Goal: Transaction & Acquisition: Subscribe to service/newsletter

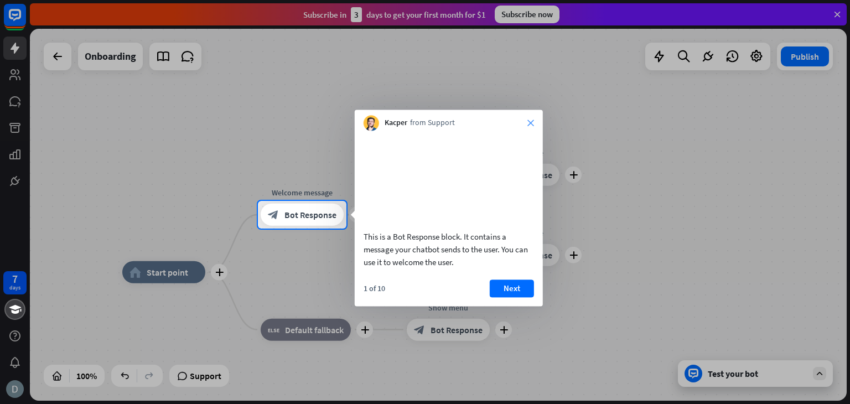
click at [532, 121] on icon "close" at bounding box center [530, 123] width 7 height 7
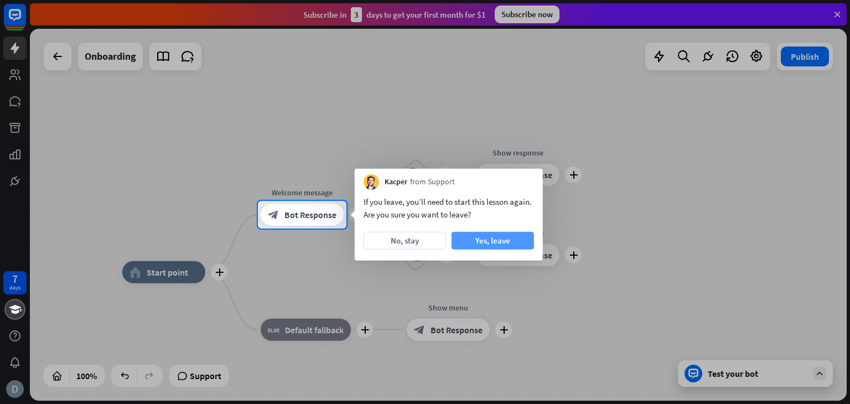
click at [485, 236] on button "Yes, leave" at bounding box center [493, 241] width 82 height 18
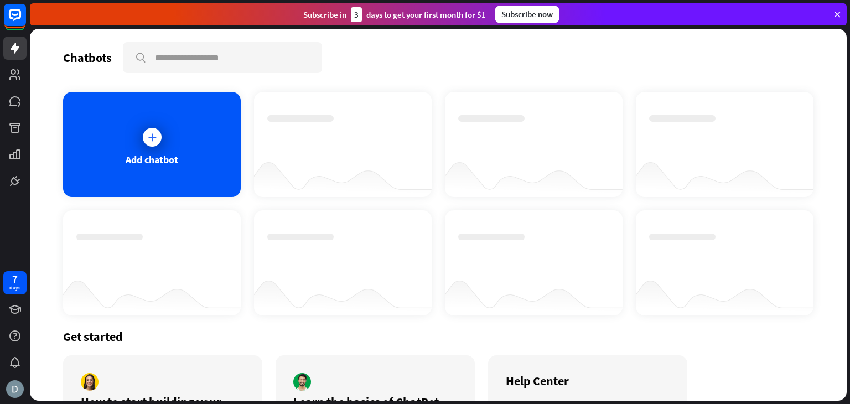
click at [541, 17] on div "Subscribe now" at bounding box center [527, 15] width 65 height 18
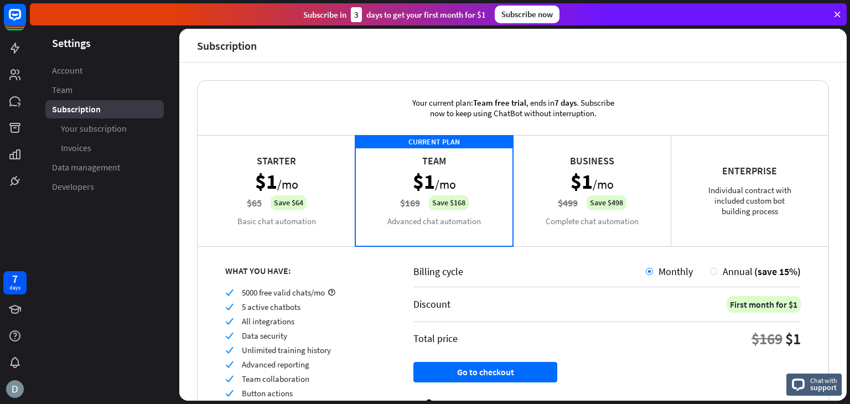
click at [640, 215] on div "Business $1 /mo $499 Save $498 Complete chat automation" at bounding box center [592, 190] width 158 height 111
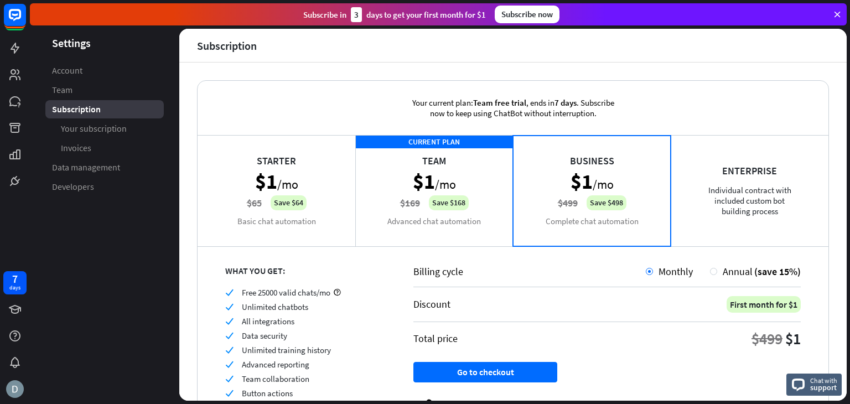
click at [460, 179] on div "CURRENT PLAN Team $1 /mo $169 Save $168 Advanced chat automation" at bounding box center [434, 190] width 158 height 111
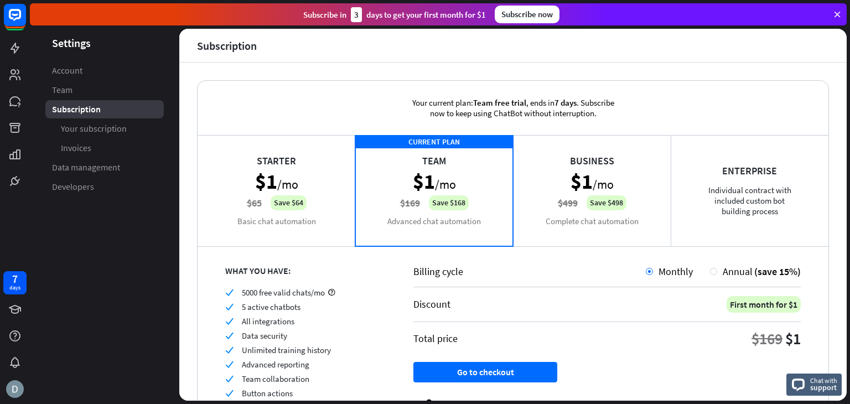
click at [618, 185] on div "Business $1 /mo $499 Save $498 Complete chat automation" at bounding box center [592, 190] width 158 height 111
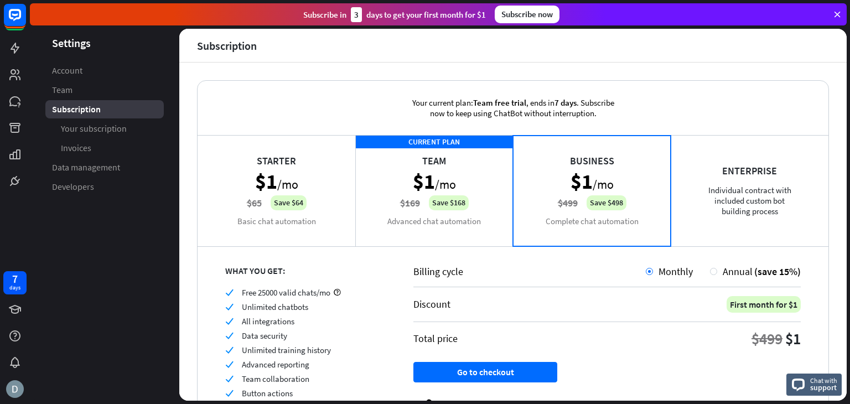
click at [460, 171] on div "CURRENT PLAN Team $1 /mo $169 Save $168 Advanced chat automation" at bounding box center [434, 190] width 158 height 111
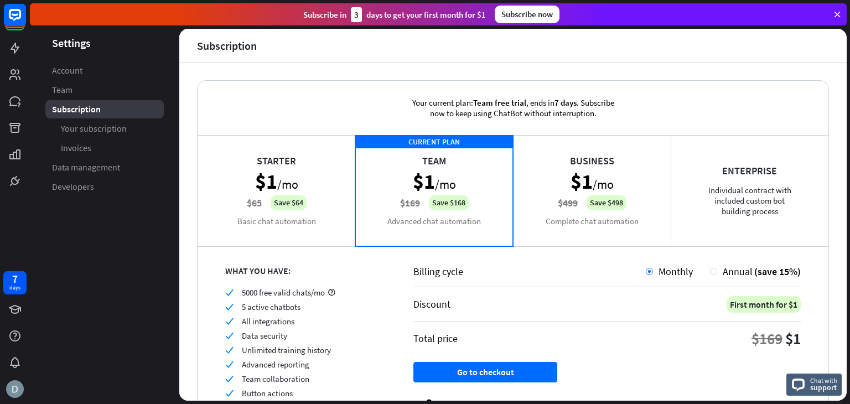
click at [622, 180] on div "Business $1 /mo $499 Save $498 Complete chat automation" at bounding box center [592, 190] width 158 height 111
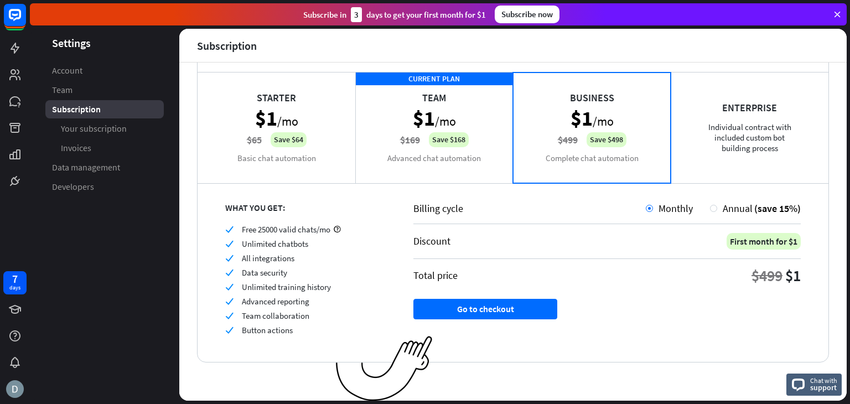
scroll to position [8, 0]
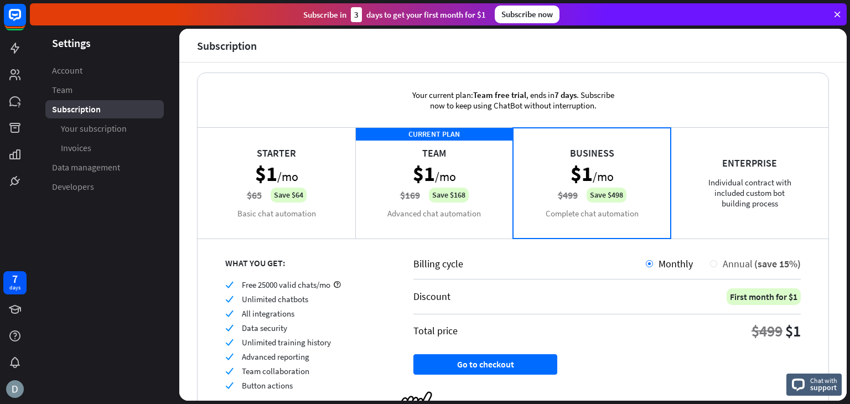
click at [710, 263] on div at bounding box center [713, 263] width 7 height 7
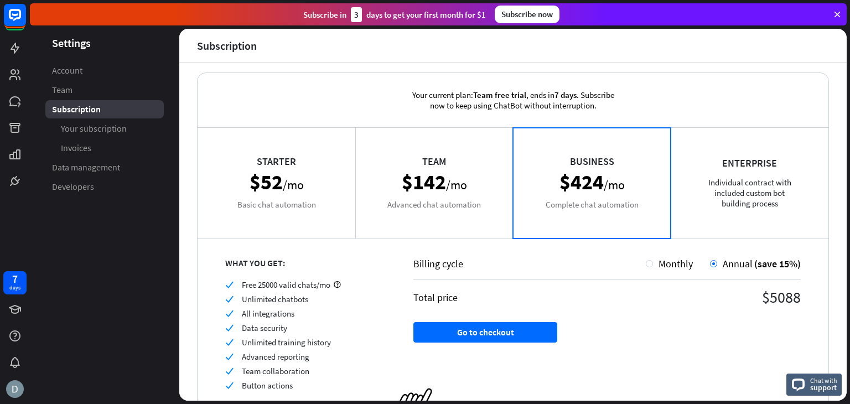
click at [473, 203] on div "Team $142 /mo Advanced chat automation" at bounding box center [434, 182] width 158 height 111
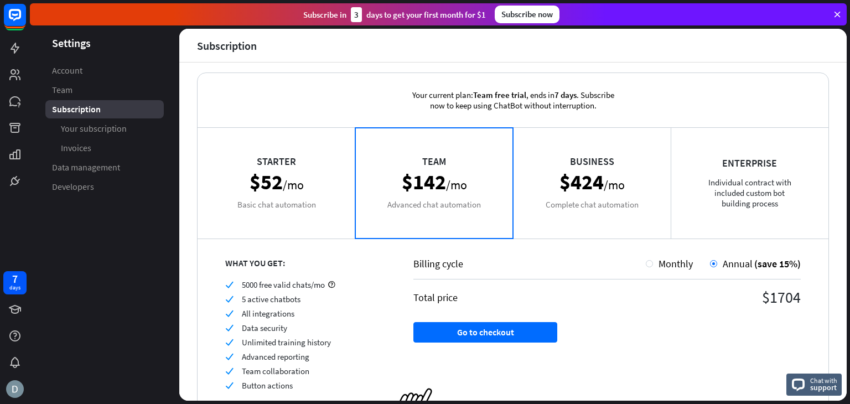
click at [523, 196] on div "Business $424 /mo Complete chat automation" at bounding box center [592, 182] width 158 height 111
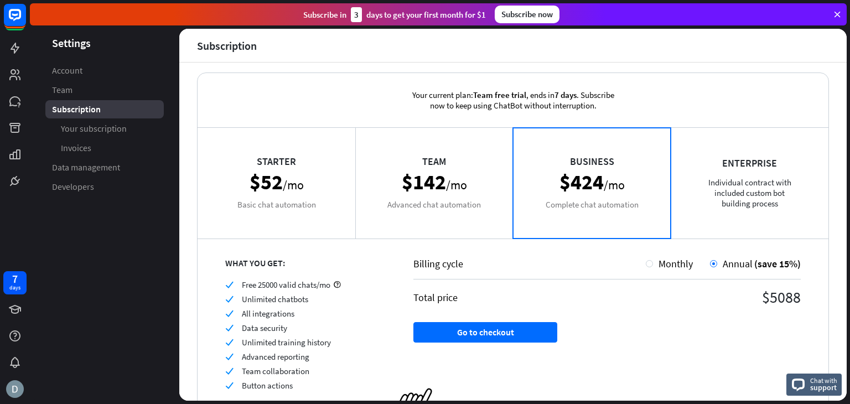
click at [460, 196] on div "Team $142 /mo Advanced chat automation" at bounding box center [434, 182] width 158 height 111
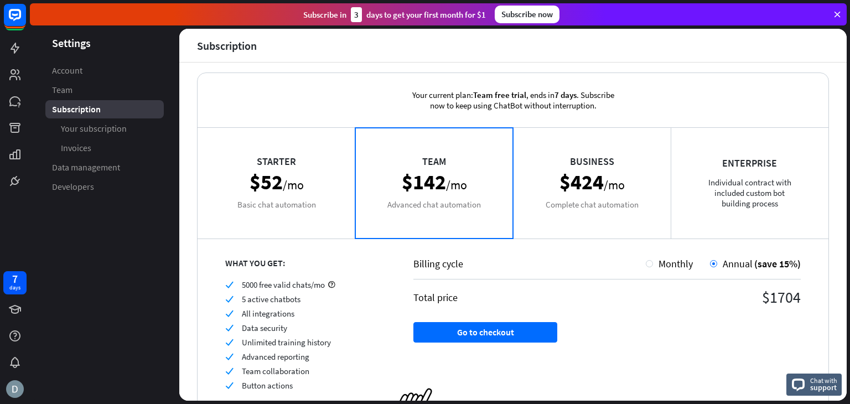
scroll to position [60, 0]
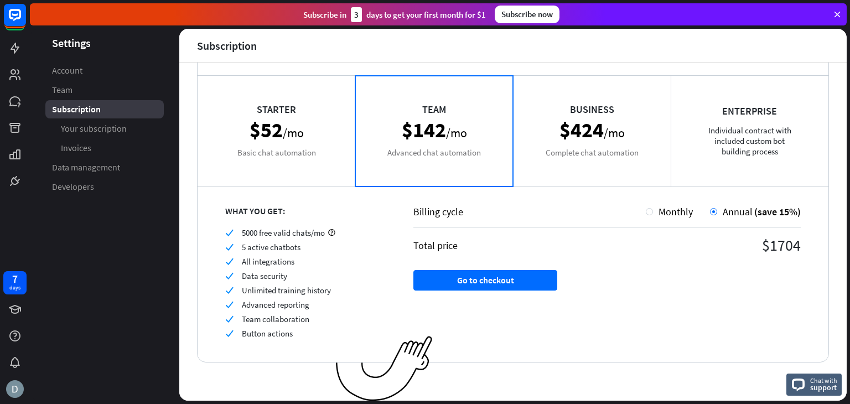
click at [300, 144] on div "Starter $52 /mo Basic chat automation" at bounding box center [277, 130] width 158 height 111
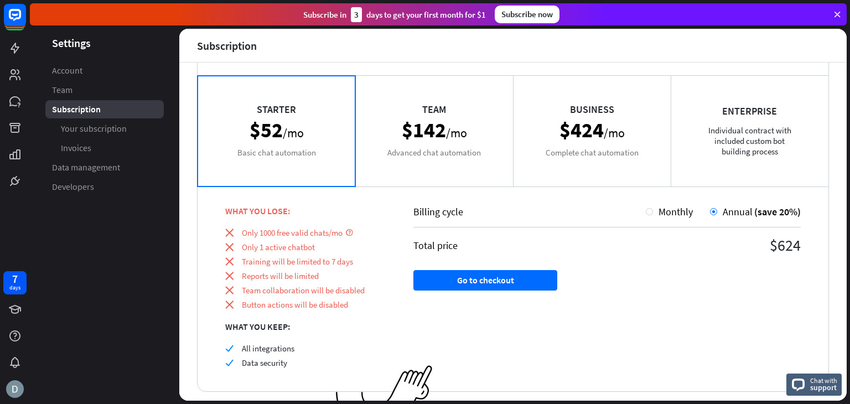
click at [408, 142] on div "Team $142 /mo Advanced chat automation" at bounding box center [434, 130] width 158 height 111
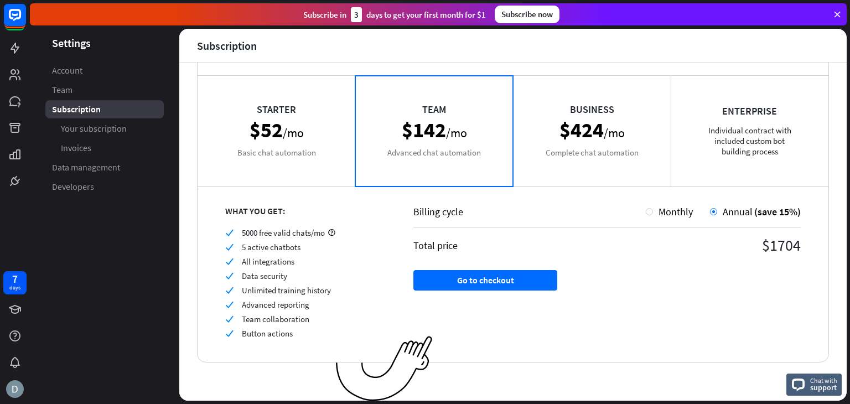
click at [615, 144] on div "Business $424 /mo Complete chat automation" at bounding box center [592, 130] width 158 height 111
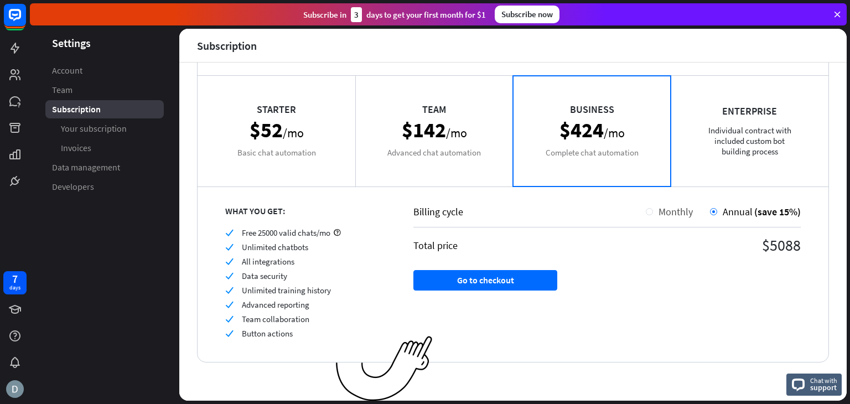
click at [646, 210] on div at bounding box center [649, 211] width 7 height 7
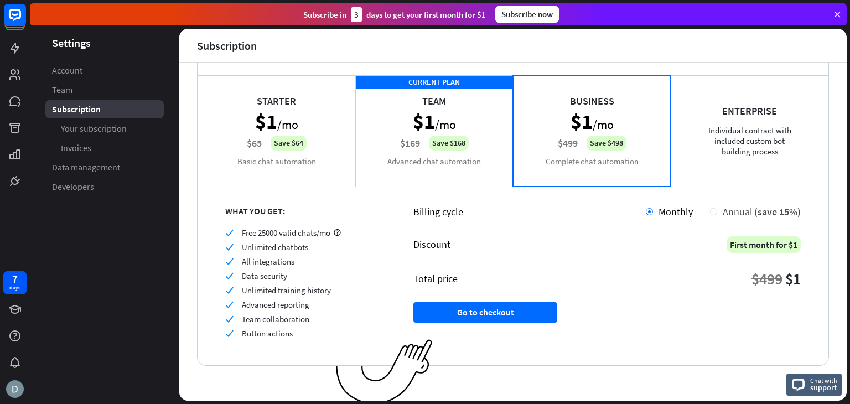
click at [710, 212] on div at bounding box center [713, 211] width 7 height 7
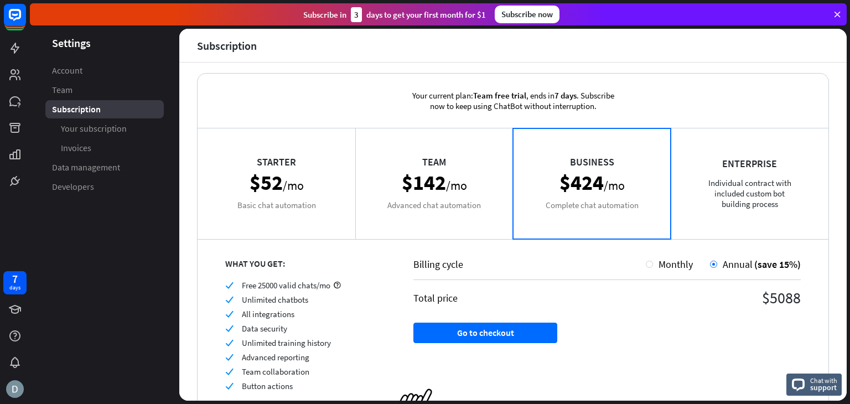
scroll to position [4, 0]
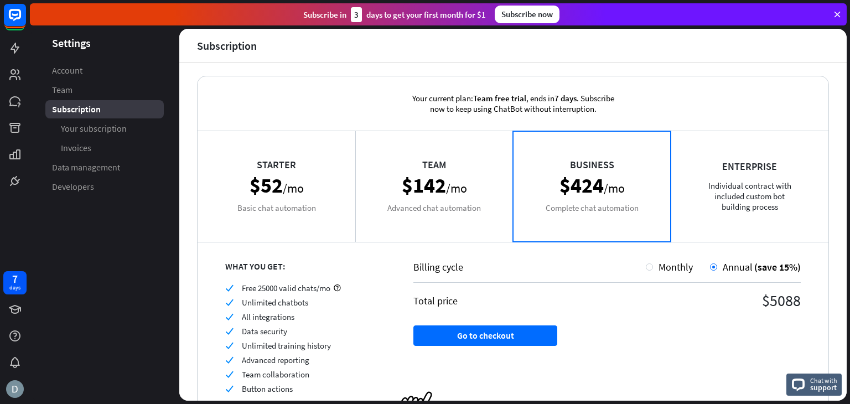
click at [669, 275] on div "Billing cycle Monthly Annual (save 15%)" at bounding box center [606, 272] width 387 height 22
click at [665, 271] on span "Monthly" at bounding box center [676, 267] width 34 height 13
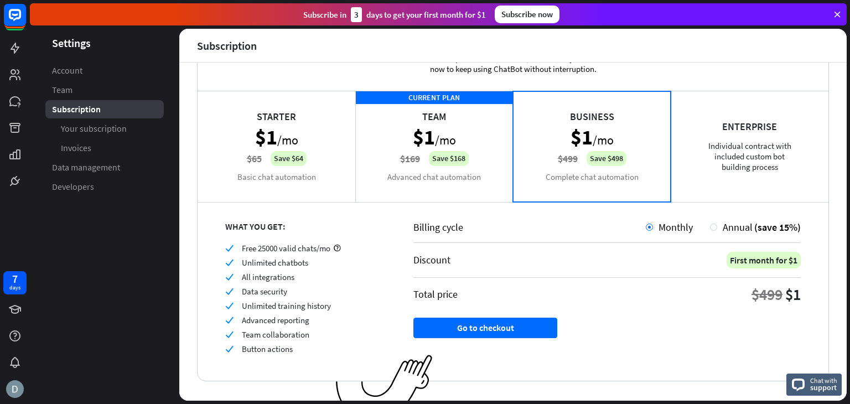
scroll to position [63, 0]
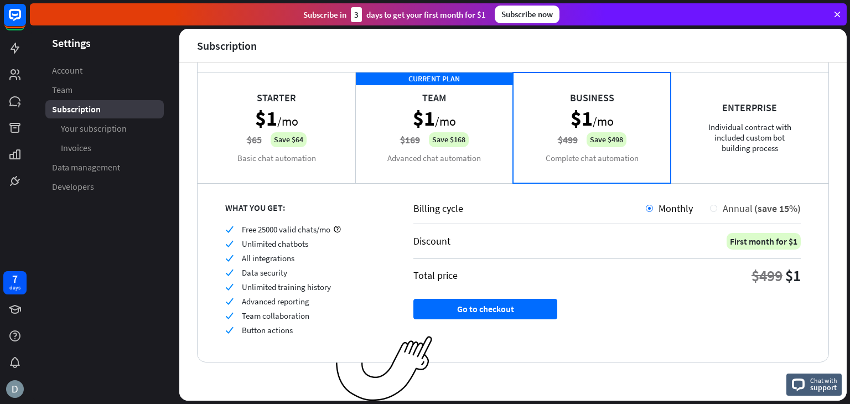
click at [710, 206] on div at bounding box center [713, 208] width 7 height 7
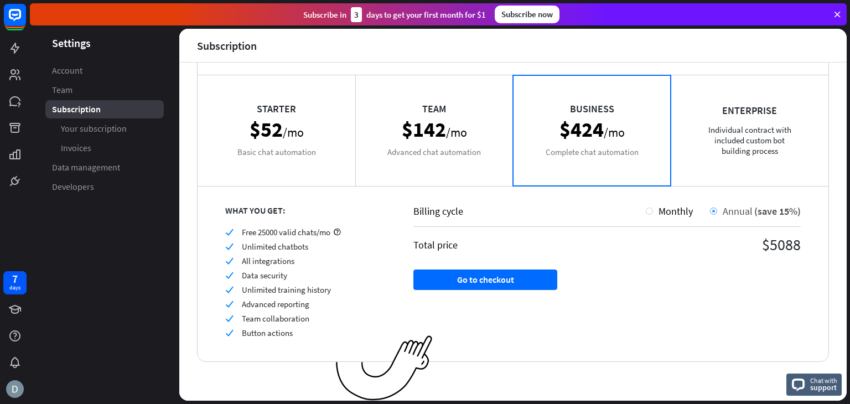
click at [710, 213] on div "Annual (save 15%)" at bounding box center [755, 211] width 91 height 13
click at [455, 152] on div "Team $142 /mo Advanced chat automation" at bounding box center [434, 130] width 158 height 111
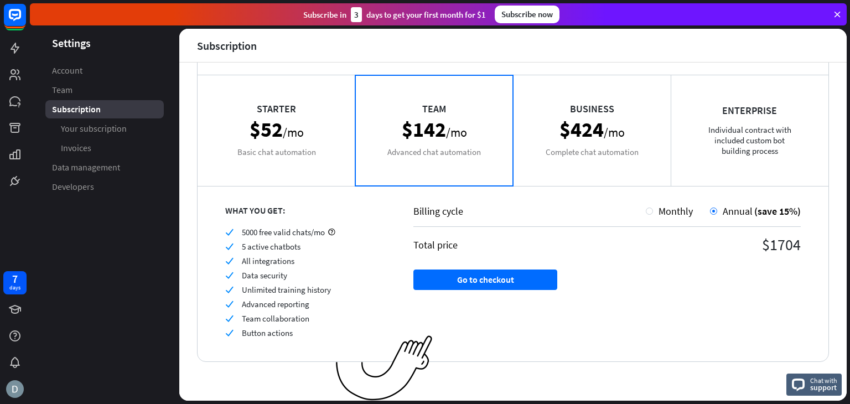
click at [298, 129] on div "Starter $52 /mo Basic chat automation" at bounding box center [277, 130] width 158 height 111
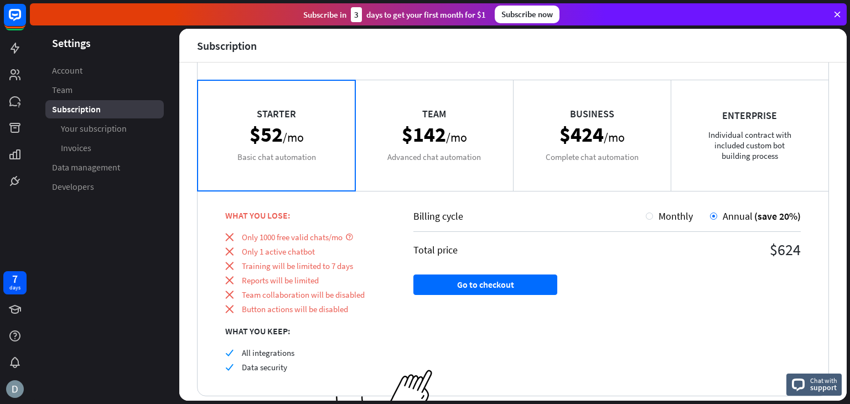
scroll to position [0, 0]
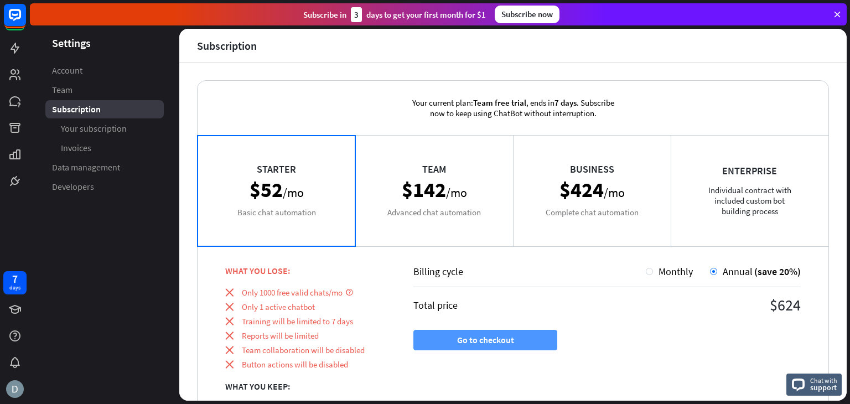
click at [483, 339] on button "Go to checkout" at bounding box center [485, 340] width 144 height 20
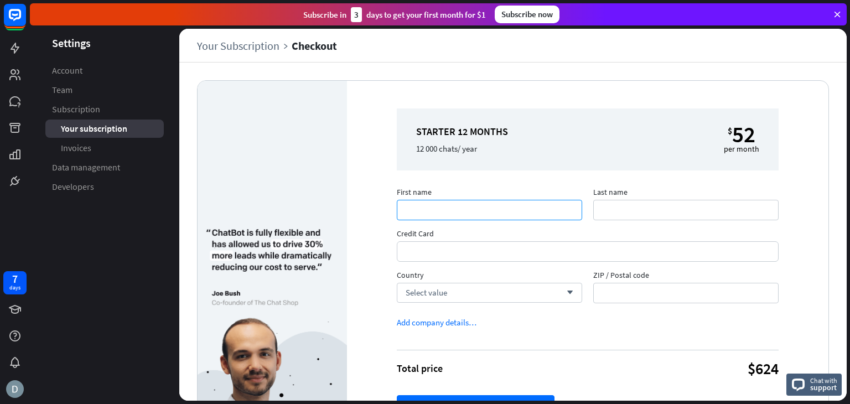
click at [455, 213] on input "First name" at bounding box center [489, 210] width 185 height 20
click at [770, 196] on span "Last name" at bounding box center [685, 193] width 185 height 13
click at [770, 200] on input "Last name" at bounding box center [685, 210] width 185 height 20
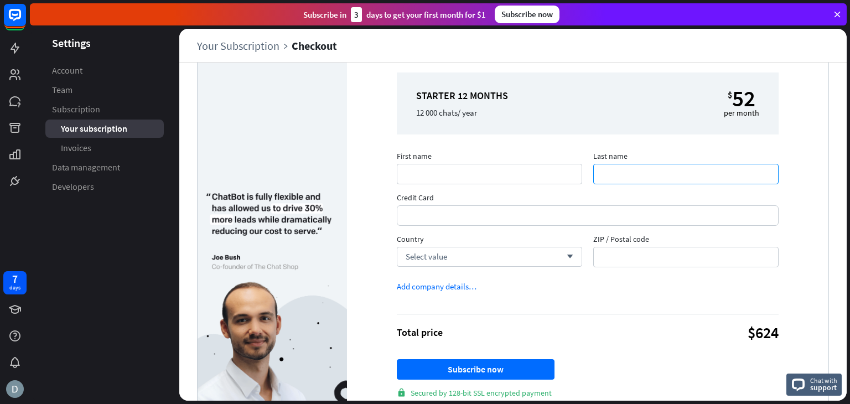
scroll to position [79, 0]
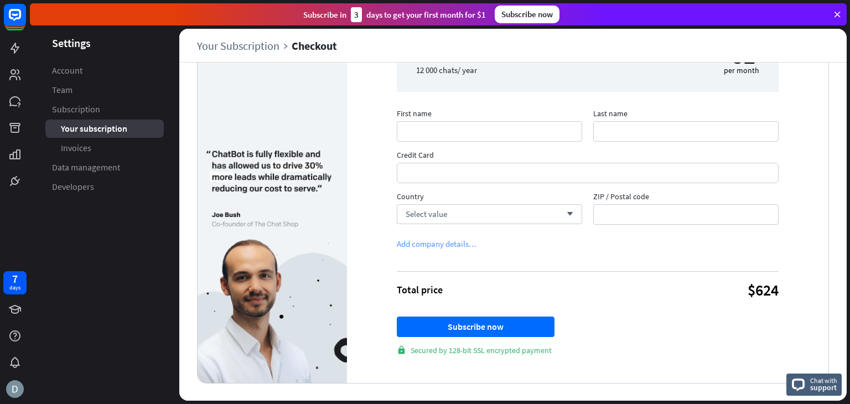
click at [443, 242] on div "Add company details…" at bounding box center [437, 244] width 80 height 11
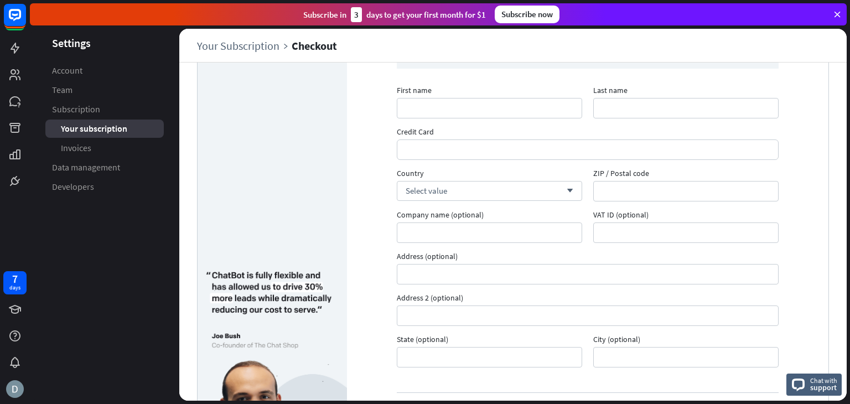
scroll to position [112, 0]
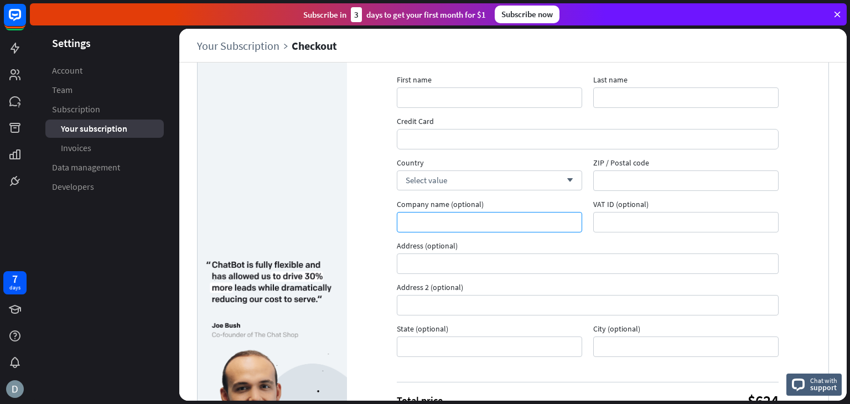
click at [485, 222] on input "Company name (optional)" at bounding box center [489, 222] width 185 height 20
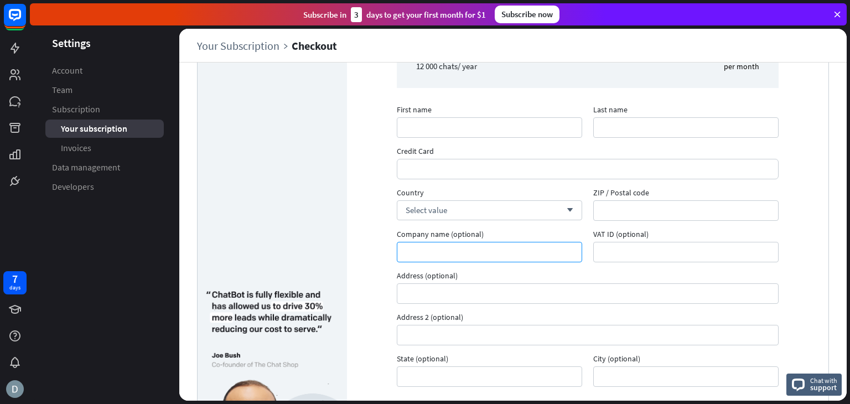
scroll to position [57, 0]
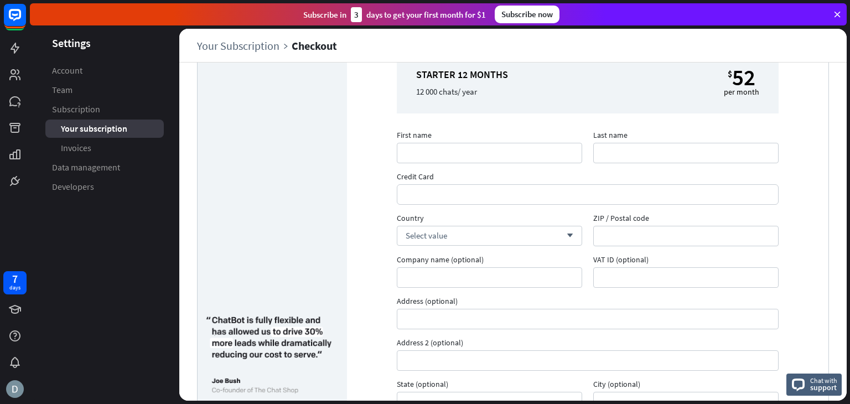
click at [488, 163] on div "First name Last name Credit Card Country Select value arrow_down ZIP / Postal c…" at bounding box center [587, 275] width 393 height 291
click at [492, 149] on input "First name" at bounding box center [489, 153] width 185 height 20
click at [425, 275] on input "Company name (optional)" at bounding box center [489, 277] width 185 height 20
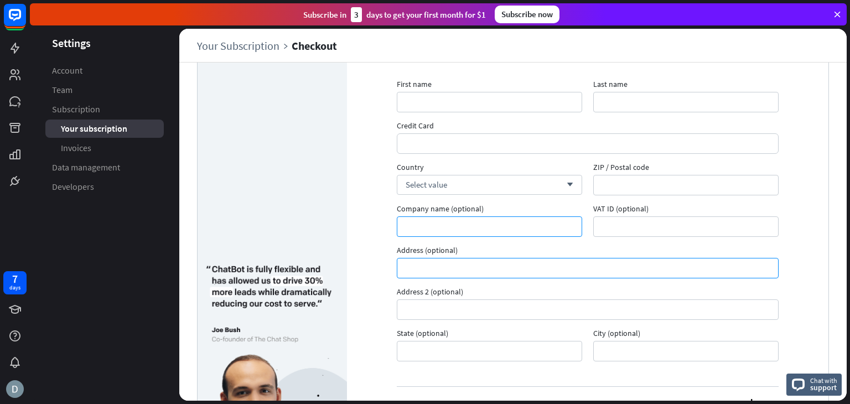
scroll to position [111, 0]
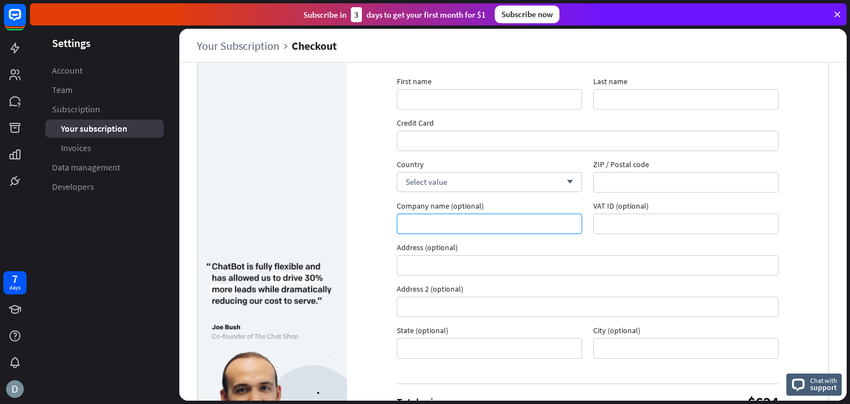
click at [440, 223] on input "Company name (optional)" at bounding box center [489, 224] width 185 height 20
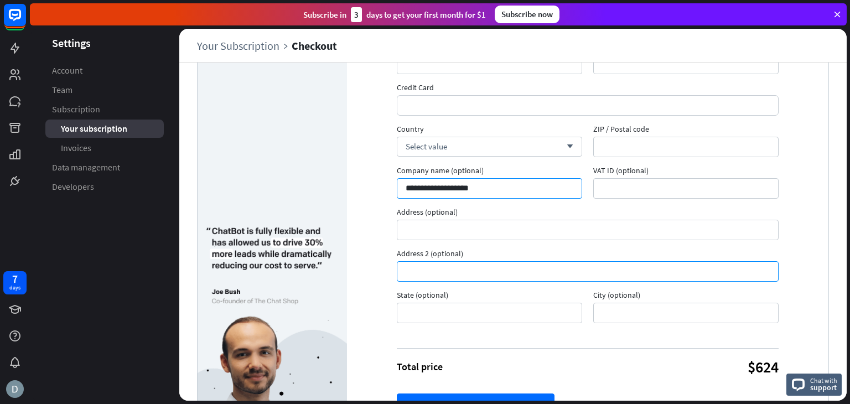
scroll to position [166, 0]
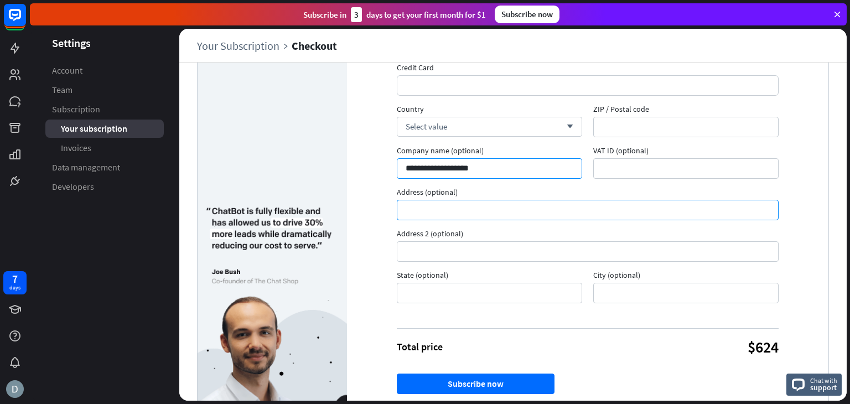
type input "**********"
click at [514, 210] on input "Address (optional)" at bounding box center [588, 210] width 382 height 20
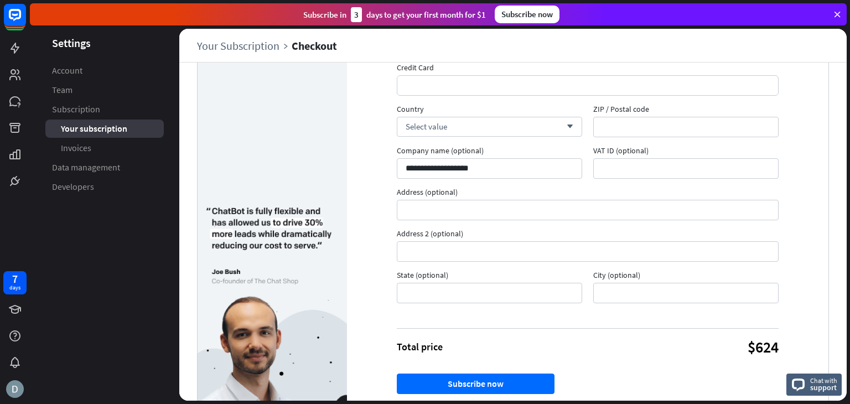
click at [774, 216] on div "Address (optional)" at bounding box center [587, 203] width 393 height 33
click at [455, 208] on input "Address (optional)" at bounding box center [588, 210] width 382 height 20
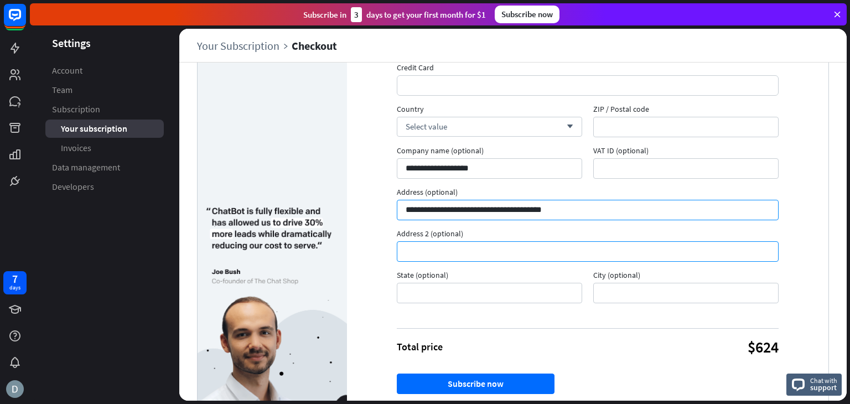
type input "**********"
click at [533, 261] on input "Address 2 (optional)" at bounding box center [588, 251] width 382 height 20
type input "*******"
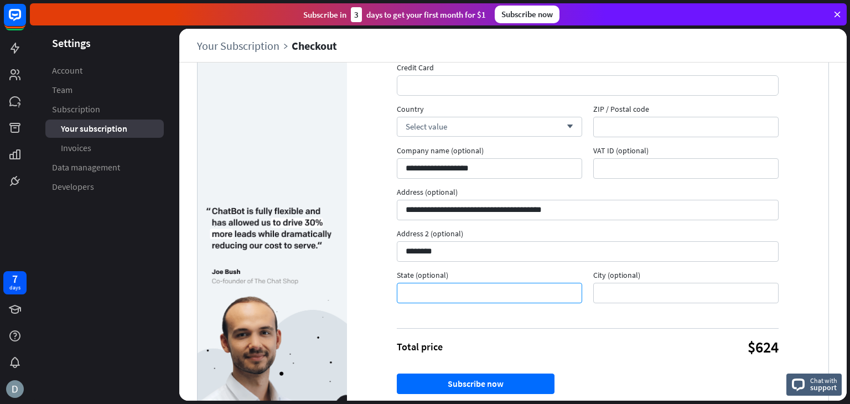
click at [447, 295] on input "State (optional)" at bounding box center [489, 293] width 185 height 20
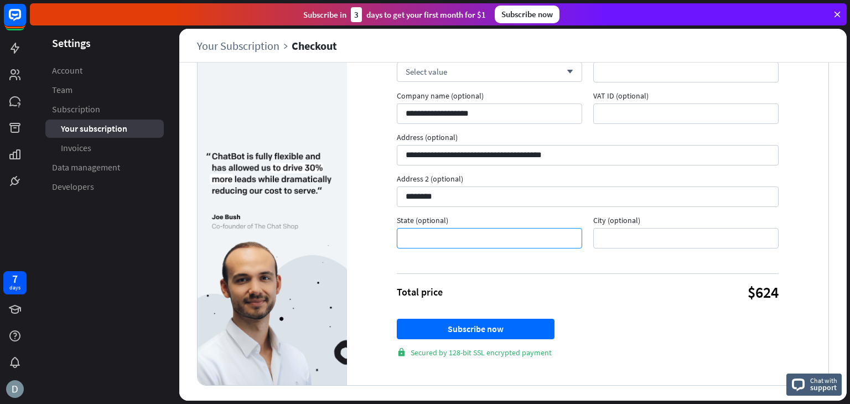
scroll to position [221, 0]
type input "********"
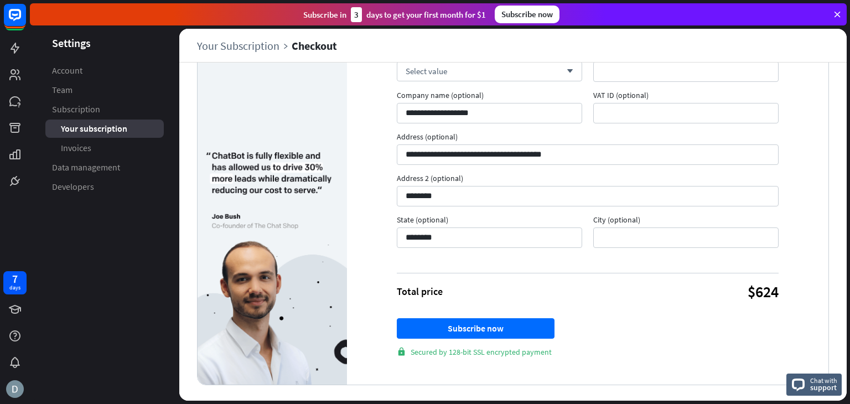
click at [696, 282] on div "Total price $624" at bounding box center [588, 292] width 382 height 20
click at [639, 242] on input "City (optional)" at bounding box center [685, 237] width 185 height 20
click at [588, 284] on div "Total price $624" at bounding box center [588, 292] width 382 height 20
click at [604, 235] on input "City (optional)" at bounding box center [685, 237] width 185 height 20
click at [579, 312] on div "Total price $624 Subscribe now lock Secured by 128-bit SSL encrypted payment" at bounding box center [588, 315] width 382 height 84
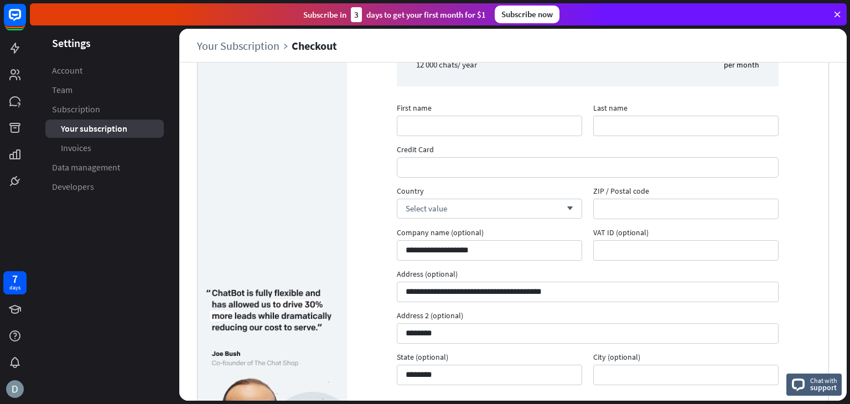
scroll to position [111, 0]
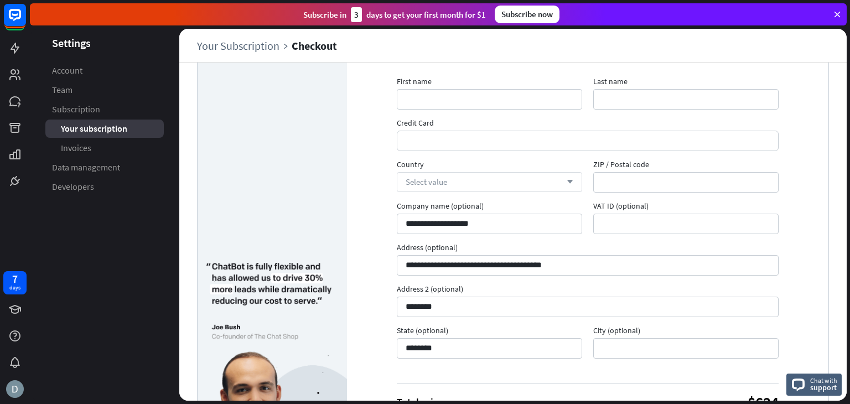
click at [514, 184] on div "Select value arrow_down" at bounding box center [489, 182] width 185 height 20
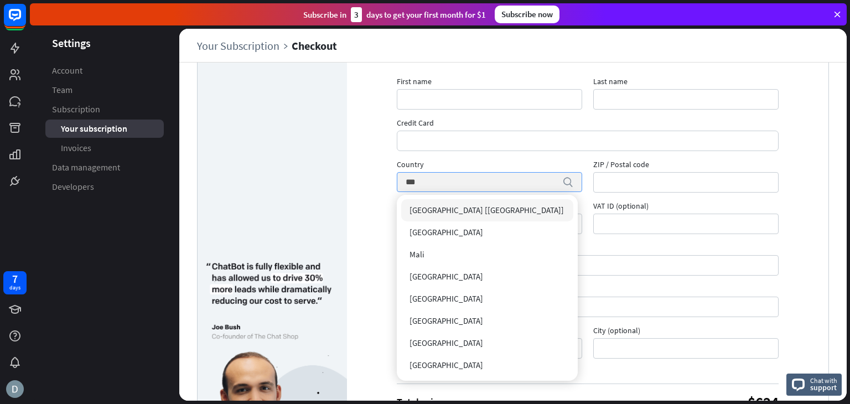
type input "********"
type input "*********"
type input "*****"
type input "******"
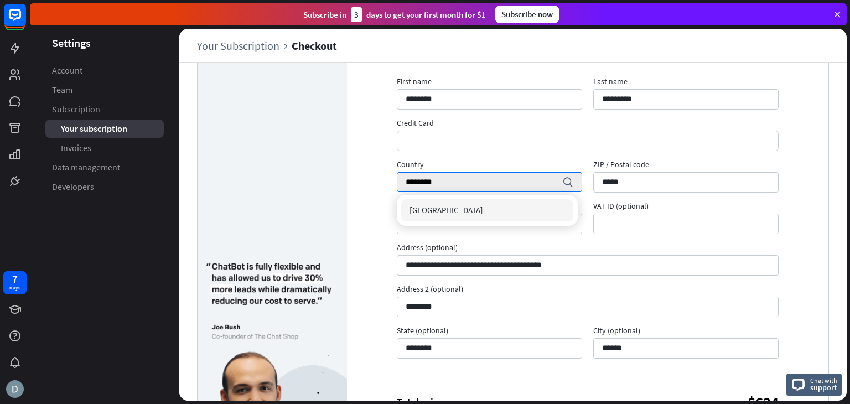
click at [808, 173] on div "**********" at bounding box center [587, 232] width 481 height 525
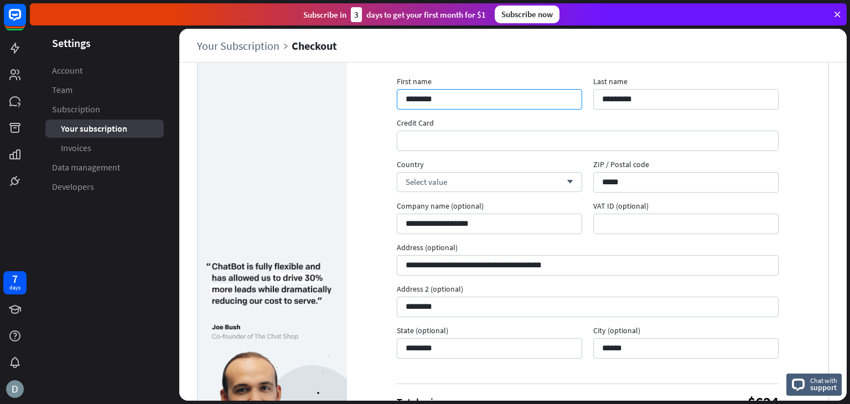
drag, startPoint x: 431, startPoint y: 99, endPoint x: 391, endPoint y: 96, distance: 40.5
click at [391, 96] on div "First name ********" at bounding box center [489, 92] width 196 height 33
type input "*"
type input "*******"
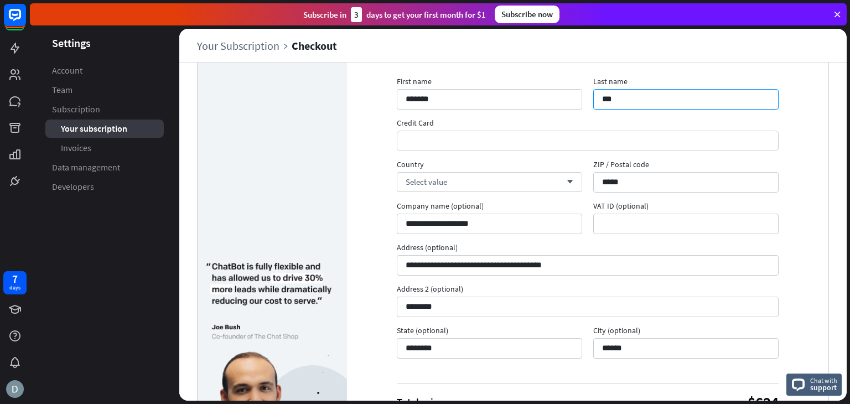
type input "***"
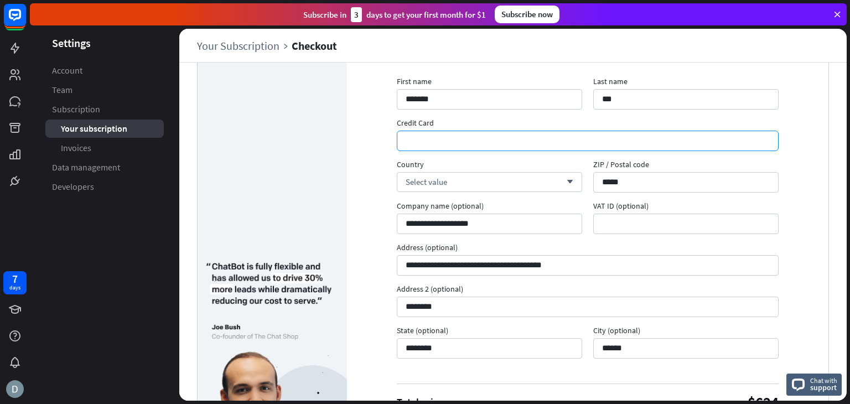
click at [790, 193] on div "**********" at bounding box center [587, 232] width 481 height 525
click at [554, 180] on div "Select value arrow_down" at bounding box center [489, 182] width 185 height 20
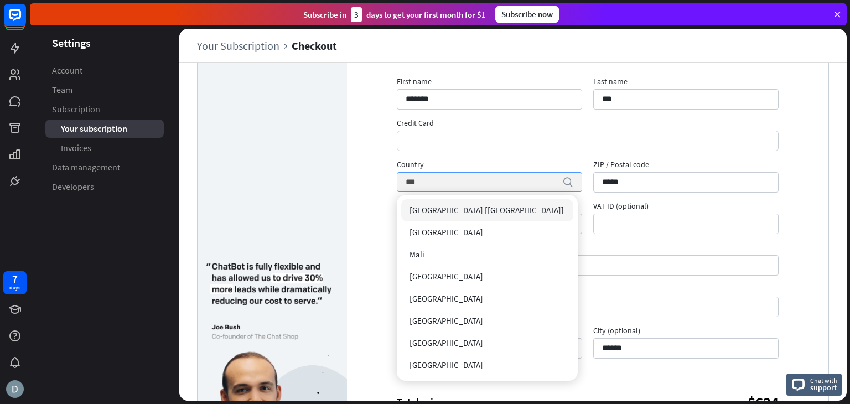
type input "********"
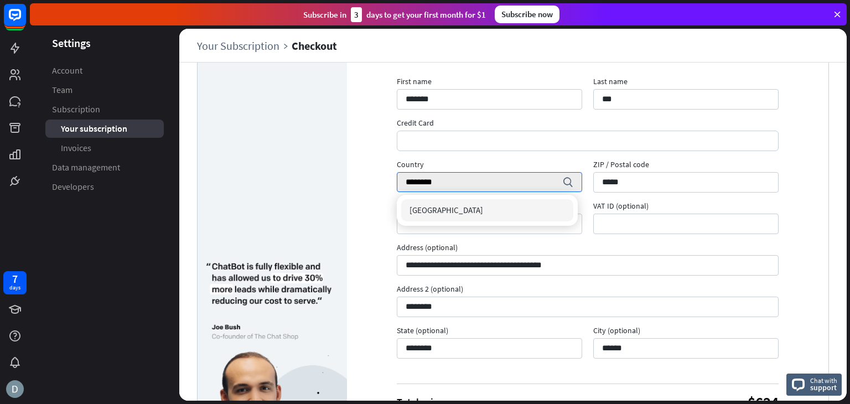
click at [472, 205] on div "[GEOGRAPHIC_DATA]" at bounding box center [487, 210] width 173 height 22
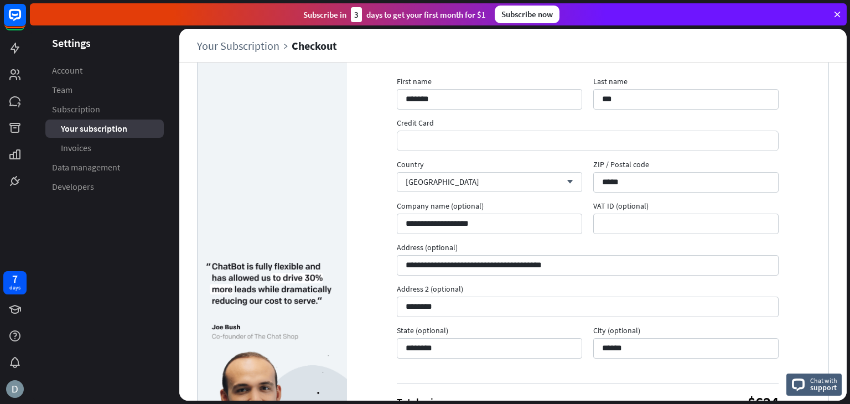
click at [794, 188] on div "**********" at bounding box center [587, 232] width 481 height 525
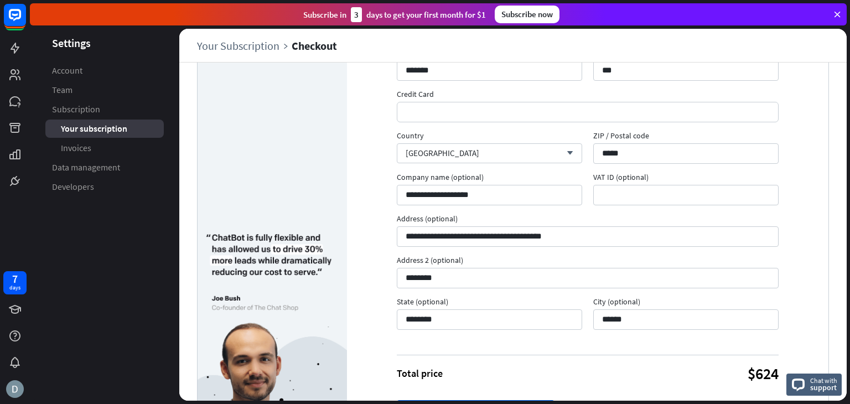
scroll to position [166, 0]
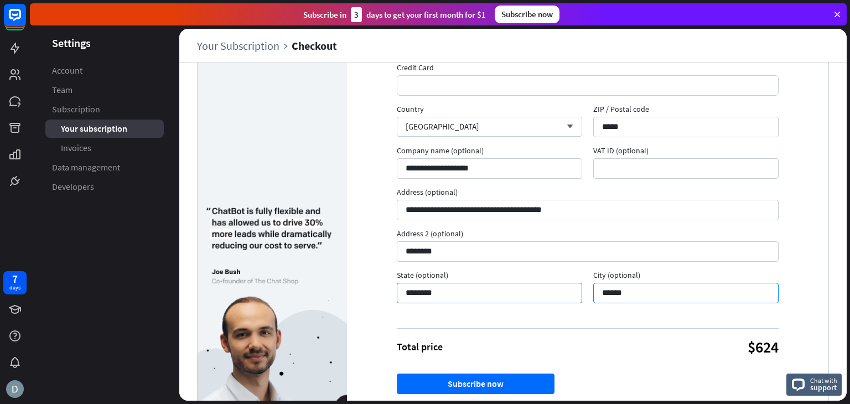
drag, startPoint x: 579, startPoint y: 292, endPoint x: 567, endPoint y: 291, distance: 12.8
click at [567, 291] on div "**********" at bounding box center [587, 166] width 393 height 291
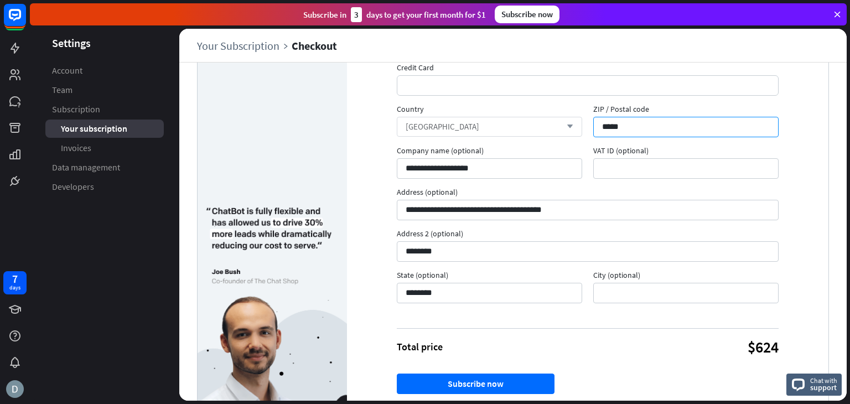
drag, startPoint x: 625, startPoint y: 129, endPoint x: 574, endPoint y: 127, distance: 50.9
click at [574, 127] on div "**********" at bounding box center [587, 166] width 393 height 291
click at [789, 142] on div "**********" at bounding box center [587, 177] width 481 height 525
click at [653, 133] on input "ZIP / Postal code" at bounding box center [685, 127] width 185 height 20
type input "*****"
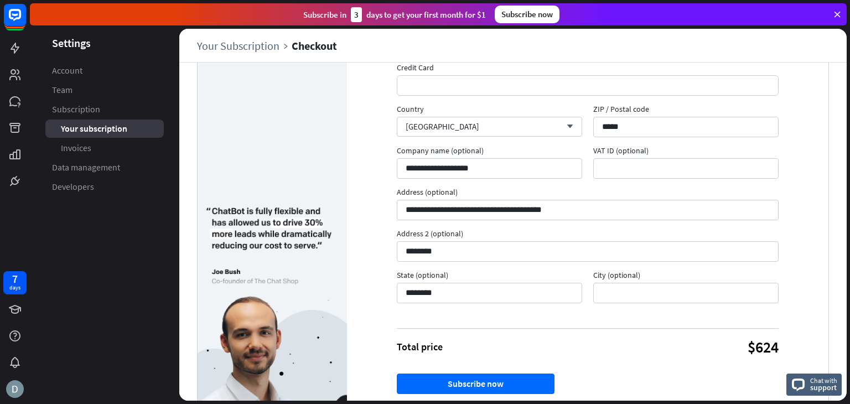
click at [746, 234] on span "Address 2 (optional)" at bounding box center [588, 235] width 382 height 13
click at [746, 241] on input "*******" at bounding box center [588, 251] width 382 height 20
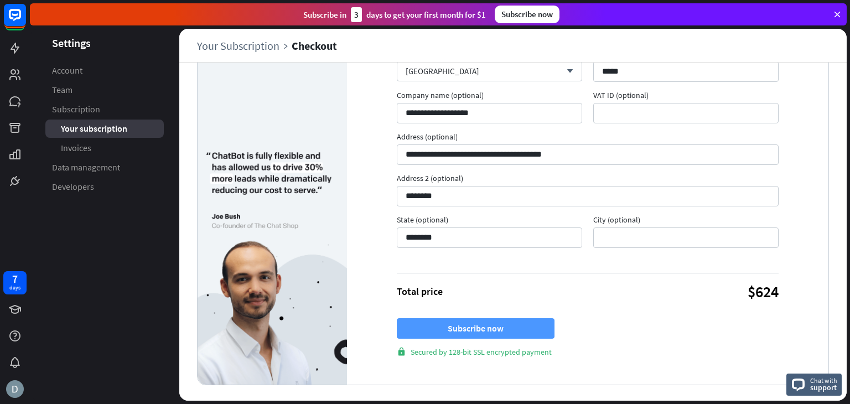
click at [487, 327] on button "Subscribe now" at bounding box center [476, 328] width 158 height 20
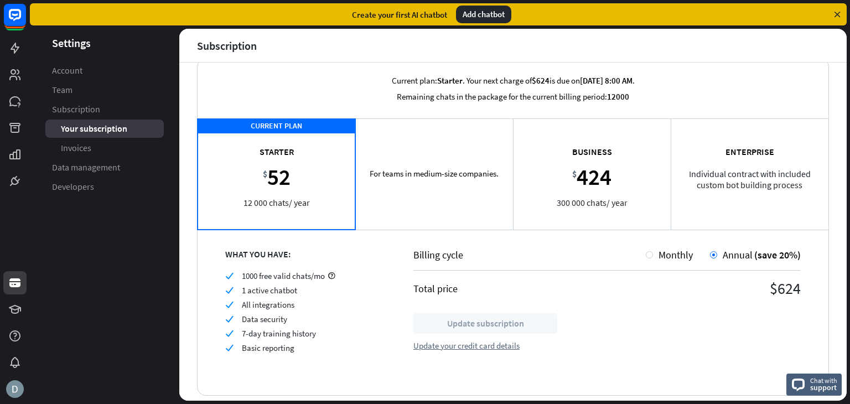
scroll to position [34, 0]
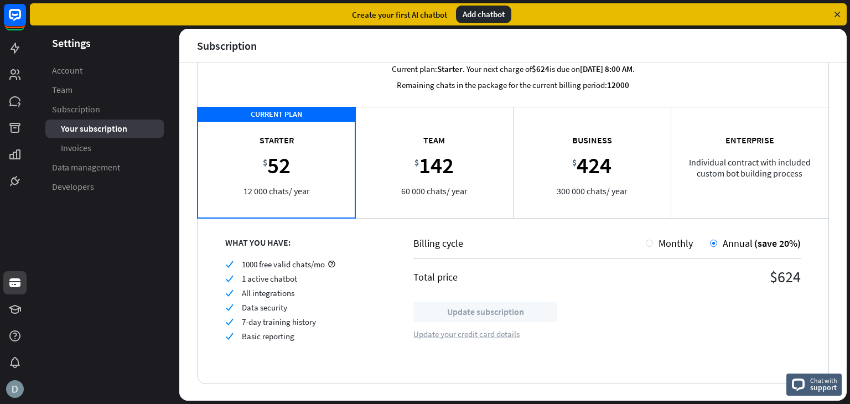
click at [481, 334] on div "Update your credit card details" at bounding box center [466, 334] width 106 height 11
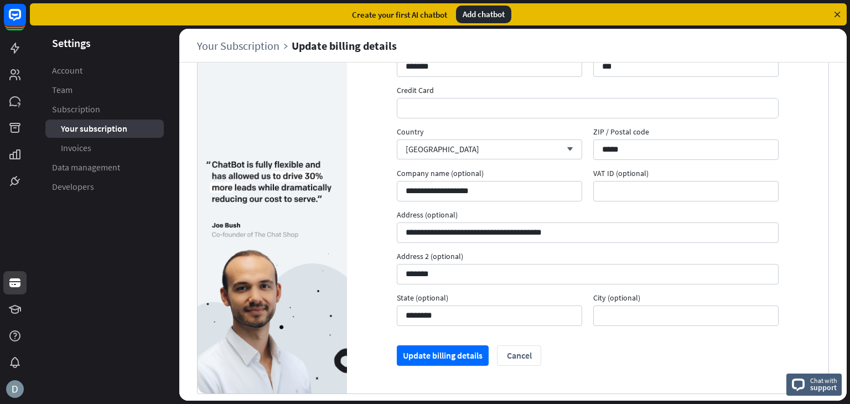
scroll to position [84, 0]
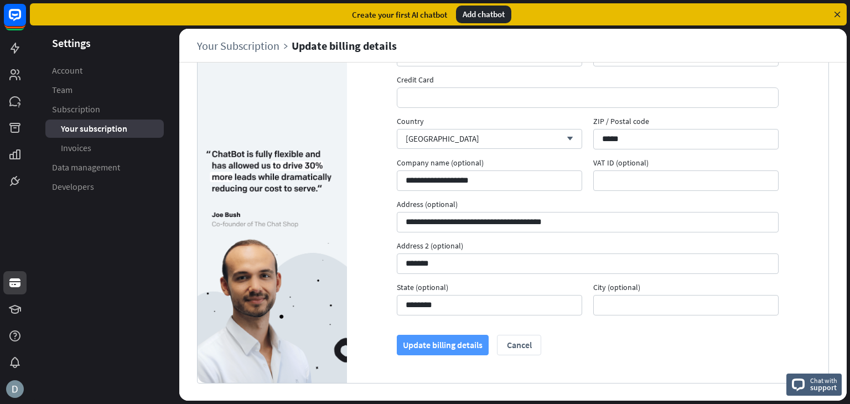
click at [446, 344] on button "Update billing details" at bounding box center [443, 345] width 92 height 20
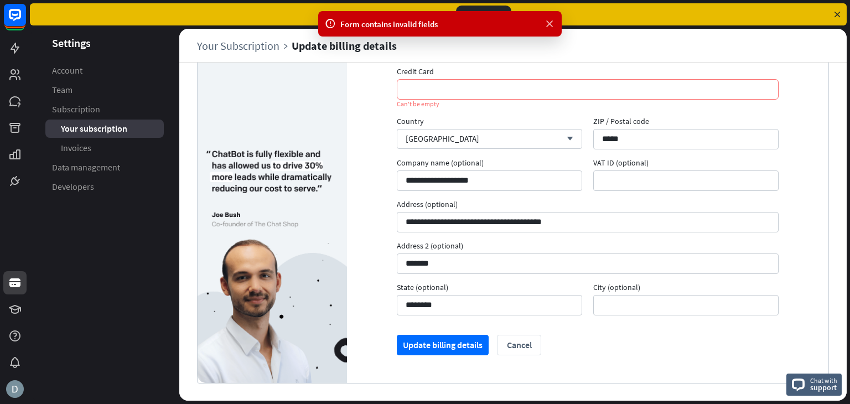
click at [551, 23] on icon at bounding box center [549, 24] width 11 height 12
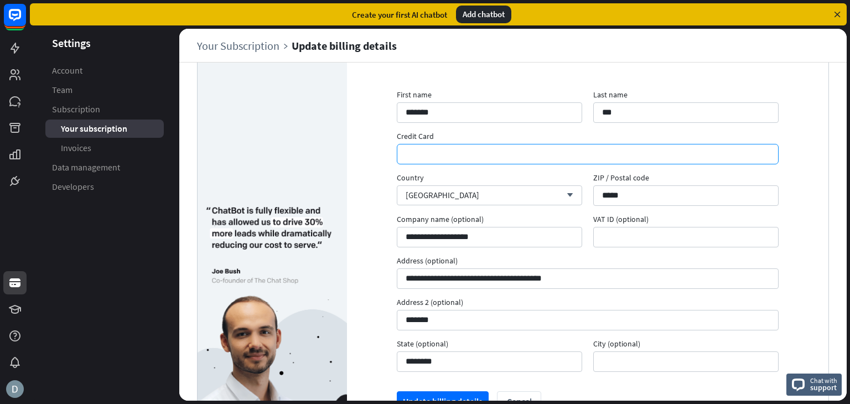
scroll to position [84, 0]
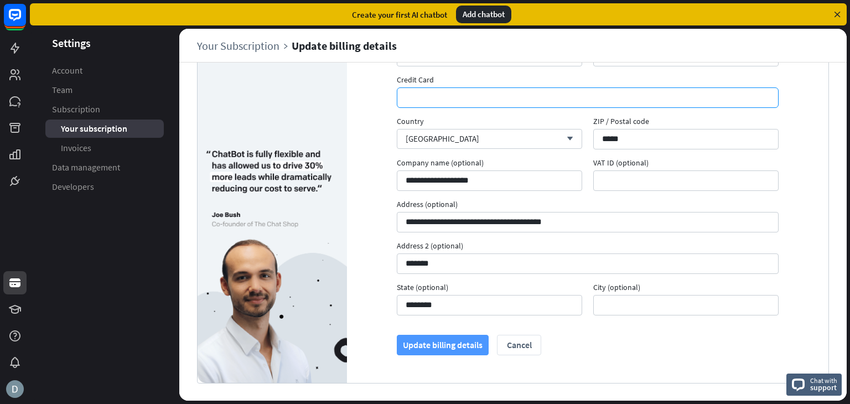
click at [440, 345] on button "Update billing details" at bounding box center [443, 345] width 92 height 20
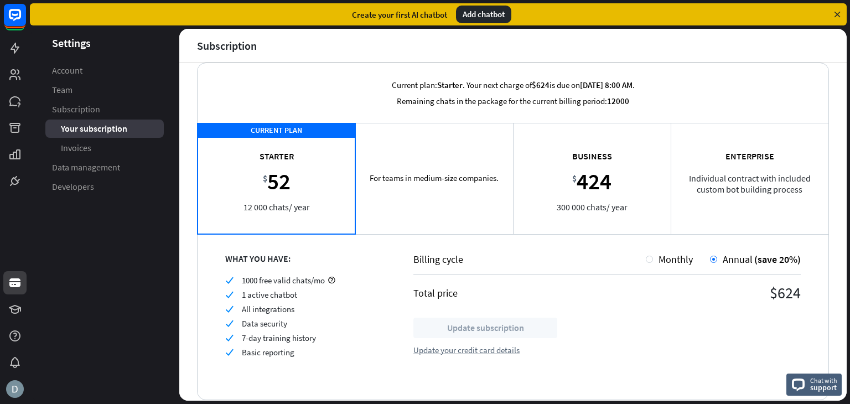
scroll to position [34, 0]
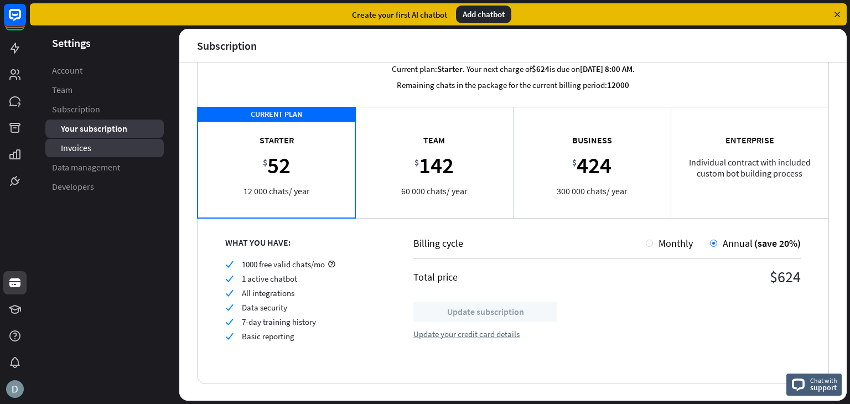
click at [69, 151] on span "Invoices" at bounding box center [76, 148] width 30 height 12
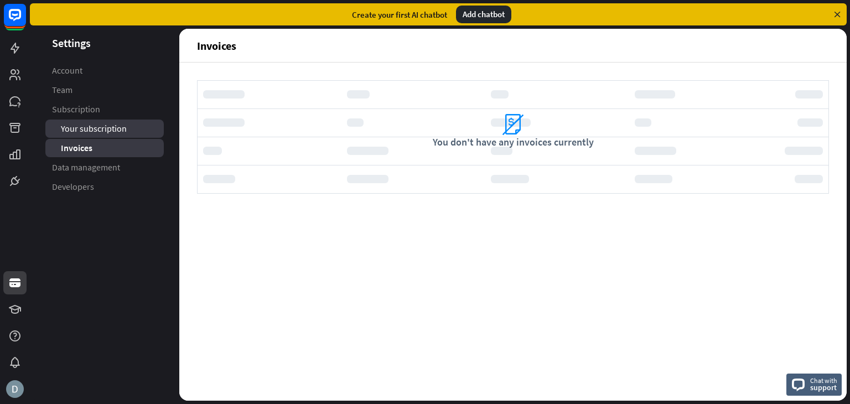
click at [133, 125] on link "Your subscription" at bounding box center [104, 129] width 118 height 18
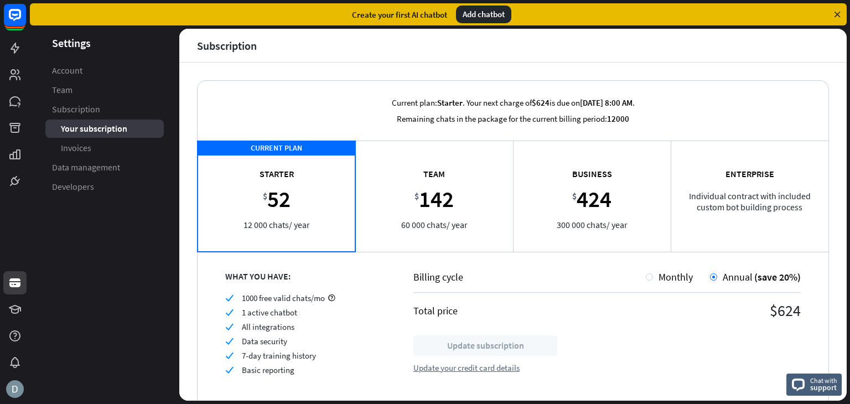
click at [838, 13] on icon at bounding box center [837, 14] width 10 height 10
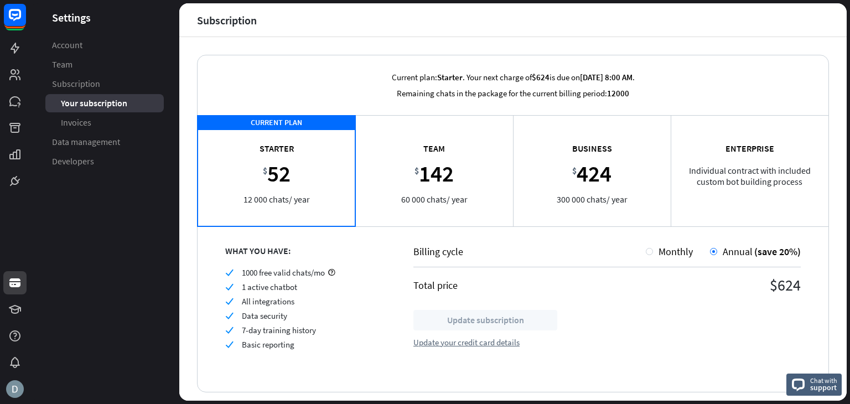
drag, startPoint x: 464, startPoint y: 76, endPoint x: 635, endPoint y: 76, distance: 171.0
click at [635, 76] on p "Current plan: Starter . Your next charge of $624 is due on [DATE] 8:00 AM ." at bounding box center [513, 77] width 243 height 11
click at [688, 99] on div "Current plan: Starter . Your next charge of $624 is due on [DATE] 8:00 AM . Rem…" at bounding box center [513, 85] width 631 height 60
drag, startPoint x: 635, startPoint y: 75, endPoint x: 382, endPoint y: 78, distance: 252.4
click at [392, 78] on p "Current plan: Starter . Your next charge of $624 is due on [DATE] 8:00 AM ." at bounding box center [513, 77] width 243 height 11
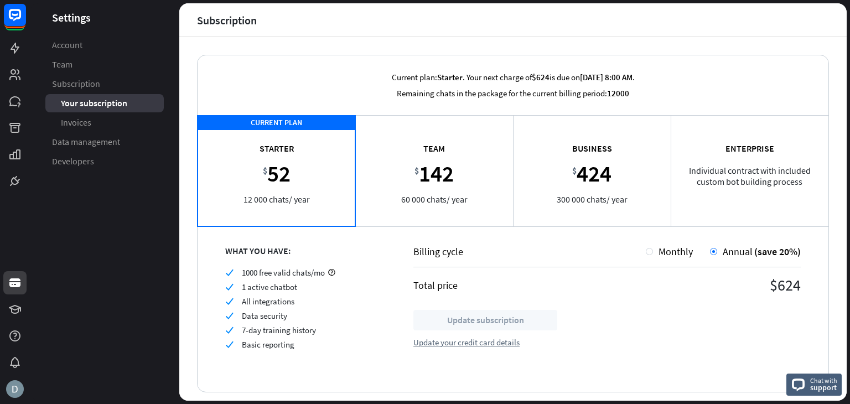
click at [705, 80] on div "Current plan: Starter . Your next charge of $624 is due on [DATE] 8:00 AM . Rem…" at bounding box center [513, 85] width 631 height 60
drag, startPoint x: 634, startPoint y: 77, endPoint x: 382, endPoint y: 77, distance: 251.8
click at [392, 77] on p "Current plan: Starter . Your next charge of $624 is due on [DATE] 8:00 AM ." at bounding box center [513, 77] width 243 height 11
click at [468, 341] on div "Update your credit card details" at bounding box center [466, 342] width 106 height 11
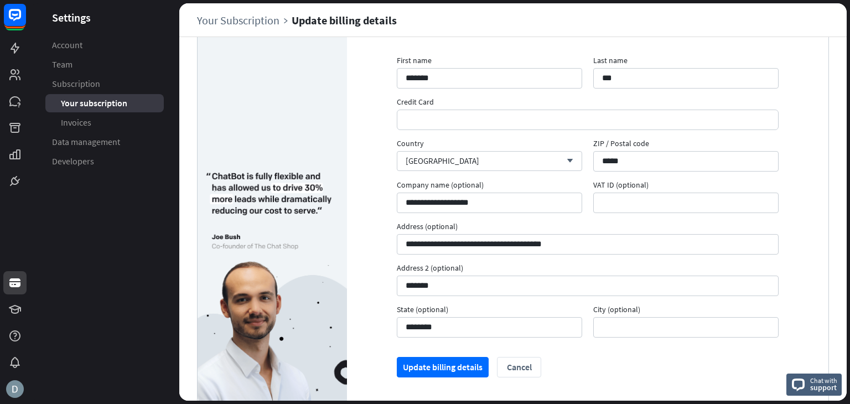
scroll to position [55, 0]
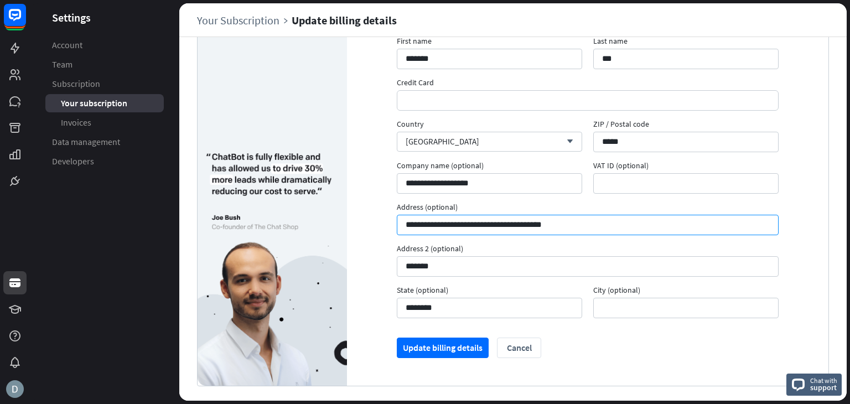
click at [412, 226] on input "**********" at bounding box center [588, 225] width 382 height 20
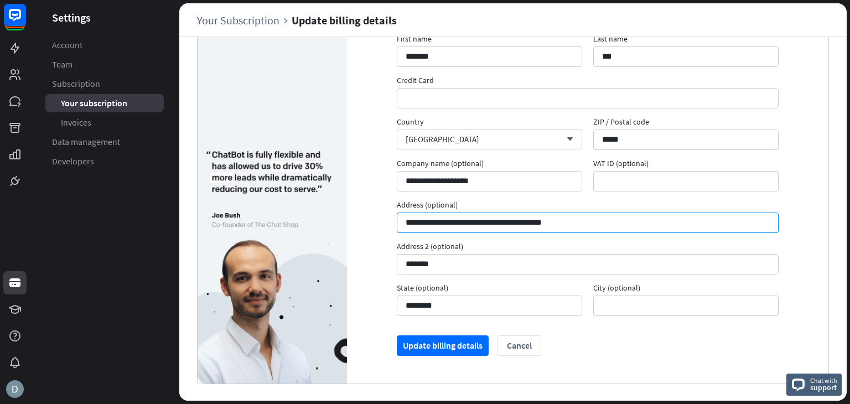
scroll to position [58, 0]
type input "**********"
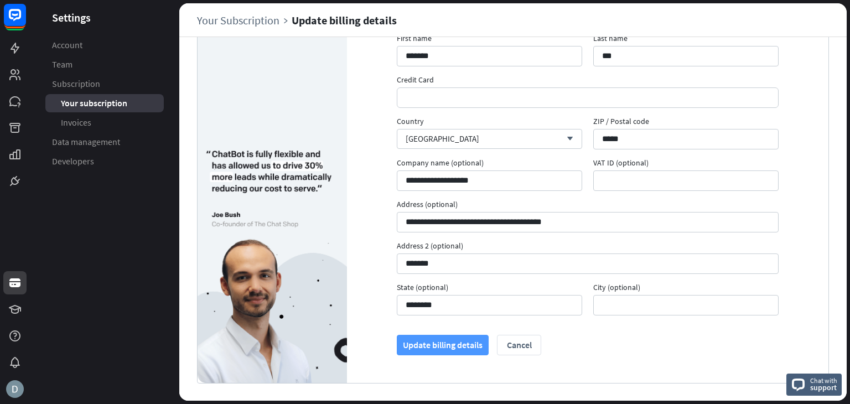
click at [467, 339] on button "Update billing details" at bounding box center [443, 345] width 92 height 20
click at [463, 339] on button "Update billing details" at bounding box center [443, 345] width 92 height 20
click at [464, 350] on button "Update billing details" at bounding box center [443, 345] width 92 height 20
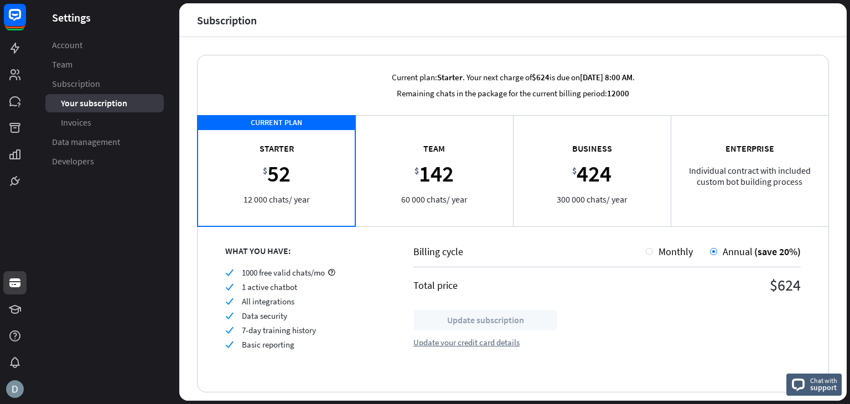
click at [144, 240] on aside "Settings Account Team Subscription Your subscription Invoices Data management D…" at bounding box center [104, 201] width 149 height 397
